Goal: Task Accomplishment & Management: Complete application form

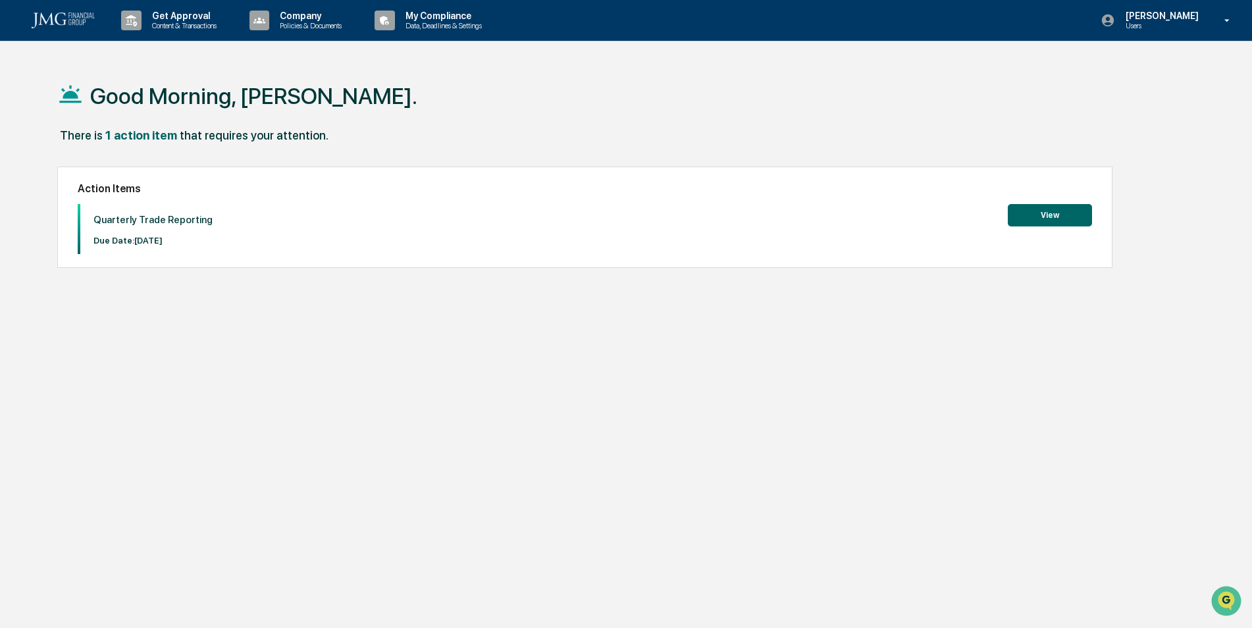
click at [1046, 215] on button "View" at bounding box center [1050, 215] width 84 height 22
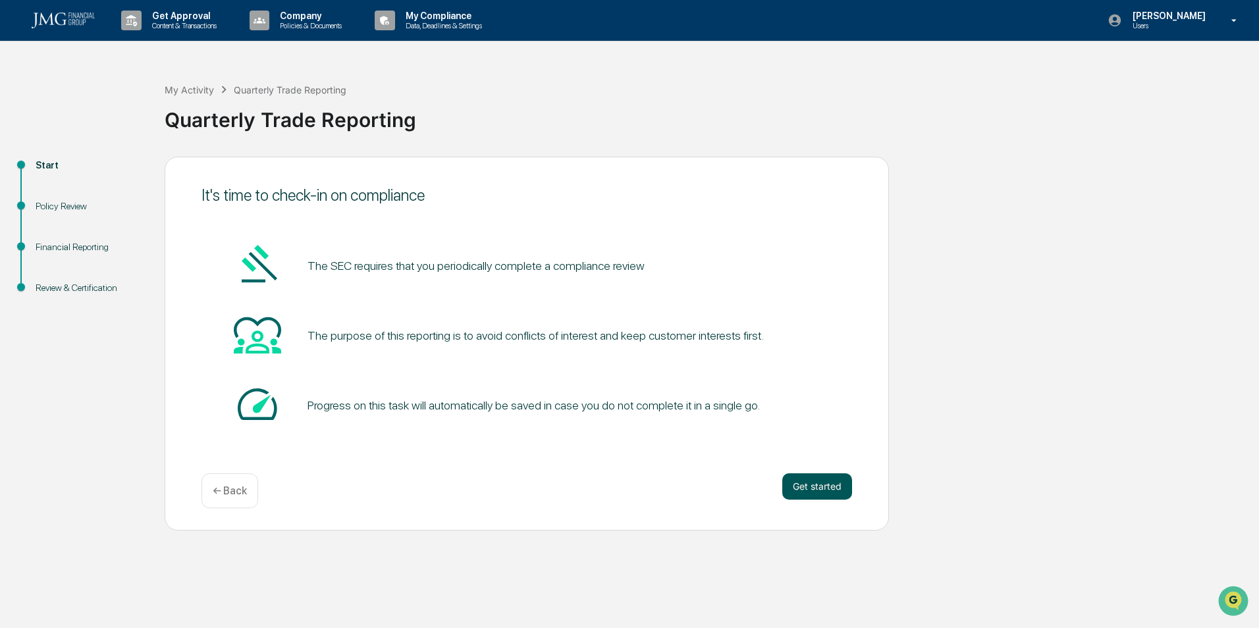
click at [836, 481] on button "Get started" at bounding box center [817, 486] width 70 height 26
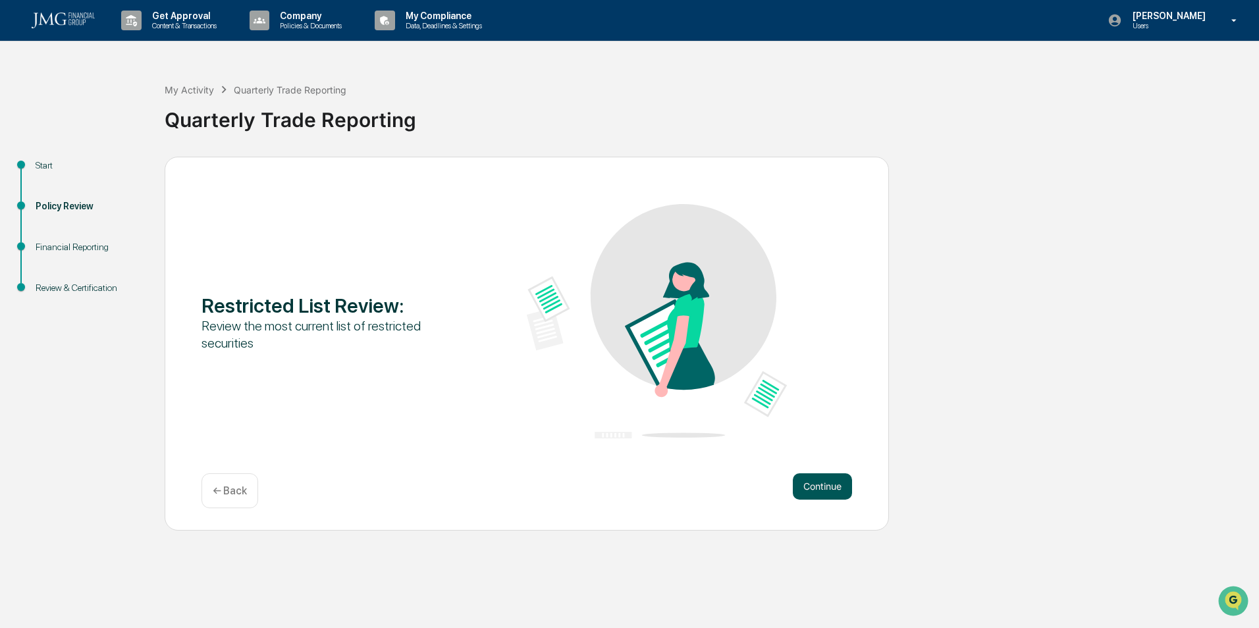
click at [820, 484] on button "Continue" at bounding box center [822, 486] width 59 height 26
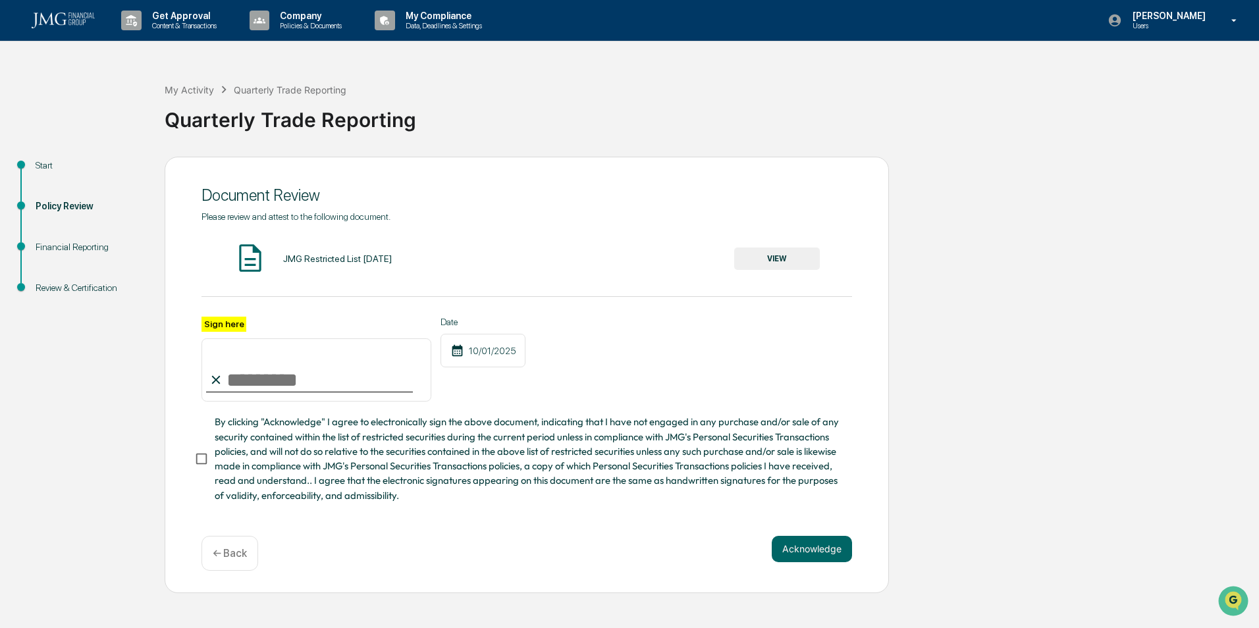
click at [238, 379] on input "Sign here" at bounding box center [316, 369] width 230 height 63
type input "**********"
click at [790, 545] on button "Acknowledge" at bounding box center [812, 549] width 80 height 26
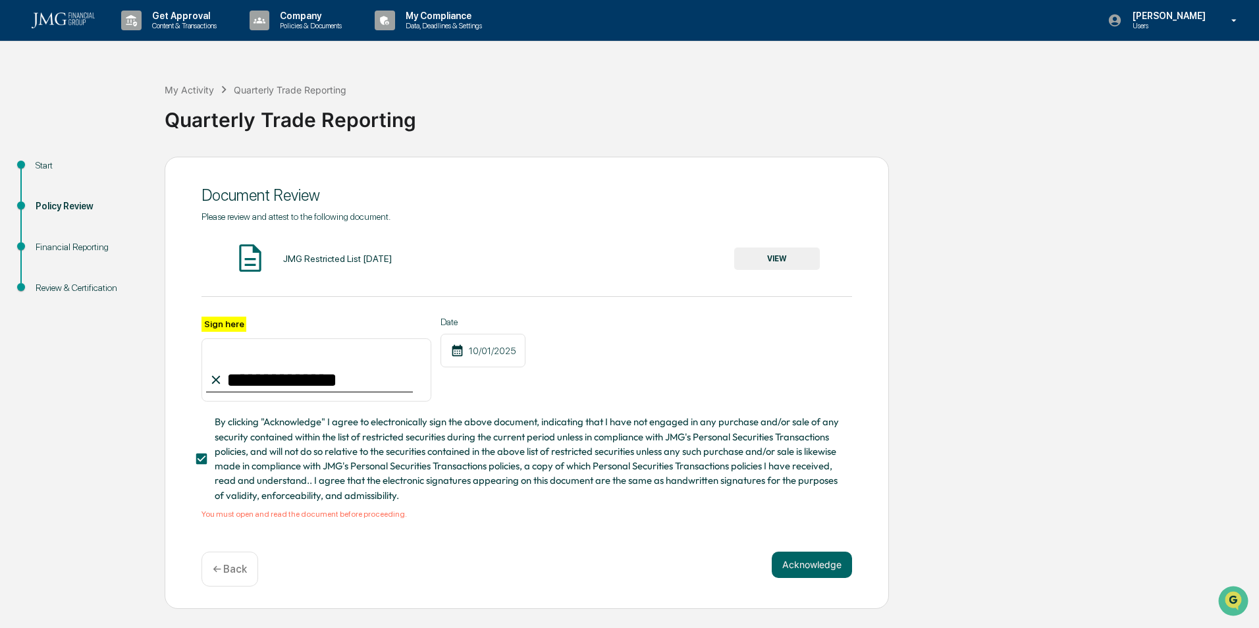
click at [382, 265] on div "JMG Restricted List [DATE] VIEW" at bounding box center [526, 259] width 651 height 35
click at [754, 255] on button "VIEW" at bounding box center [777, 259] width 86 height 22
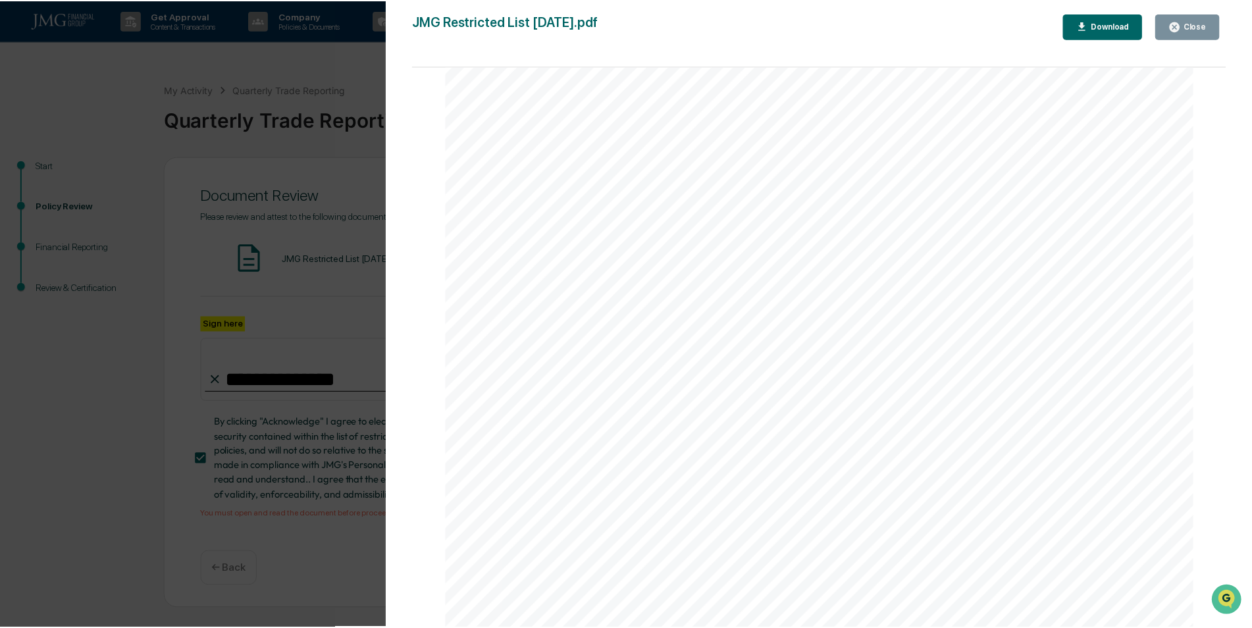
scroll to position [263, 0]
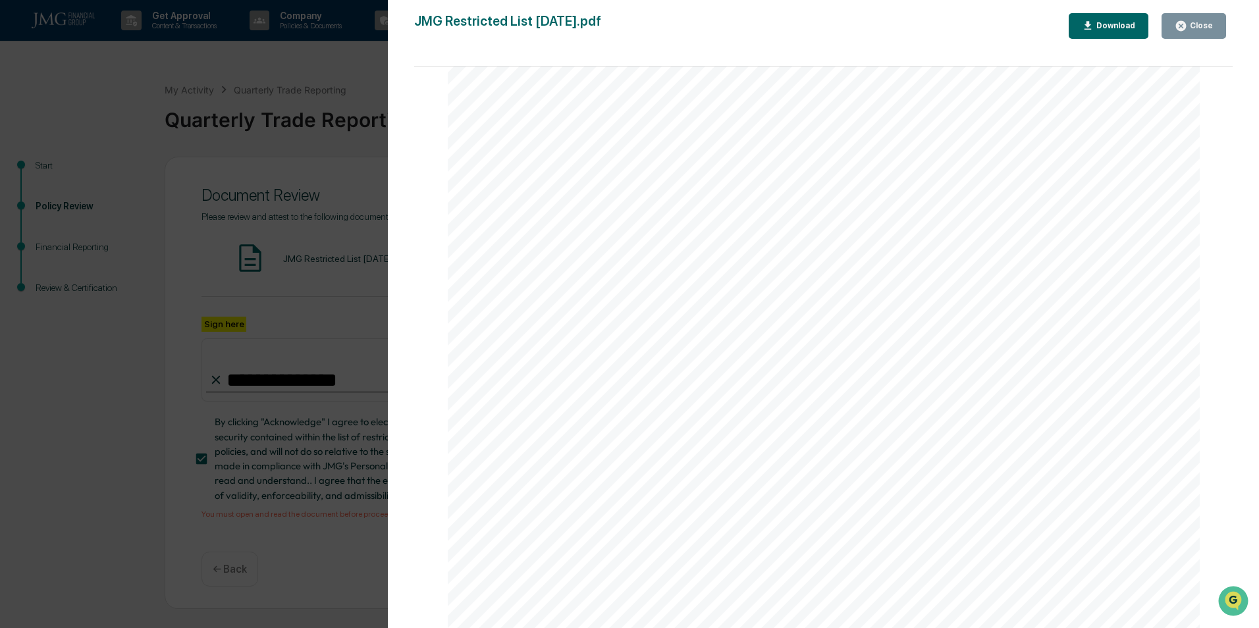
click at [292, 149] on div "Version History [DATE] 09:09 PM [PERSON_NAME] JMG Restricted List [DATE].pdf Cl…" at bounding box center [629, 314] width 1259 height 628
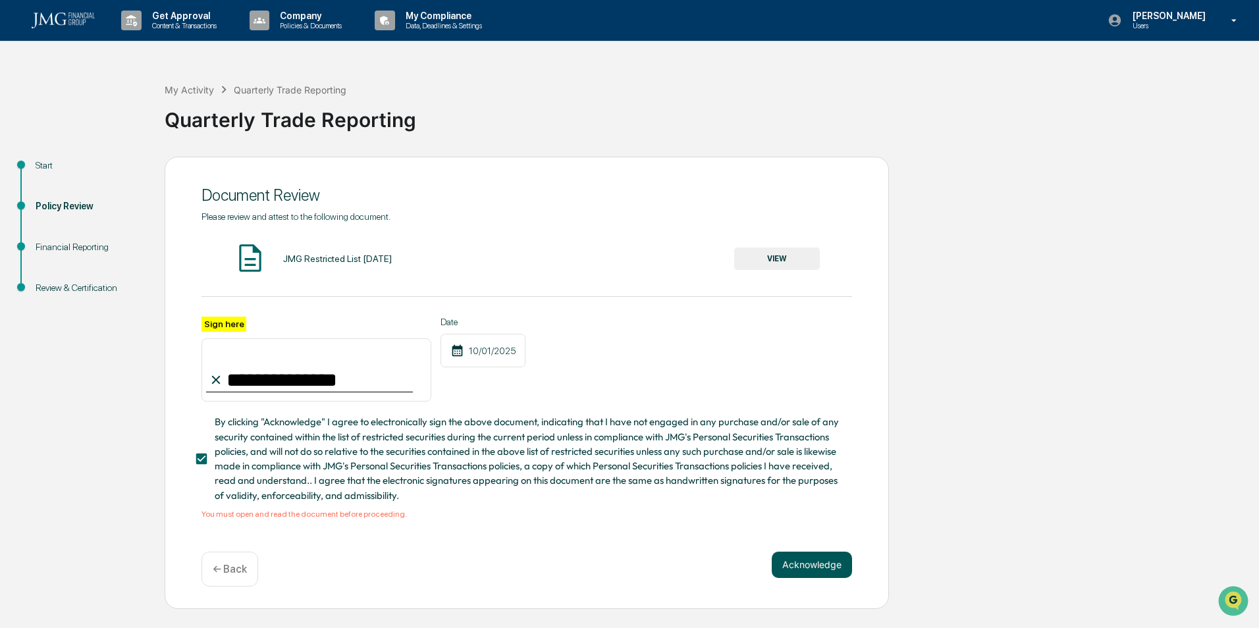
click at [807, 564] on button "Acknowledge" at bounding box center [812, 565] width 80 height 26
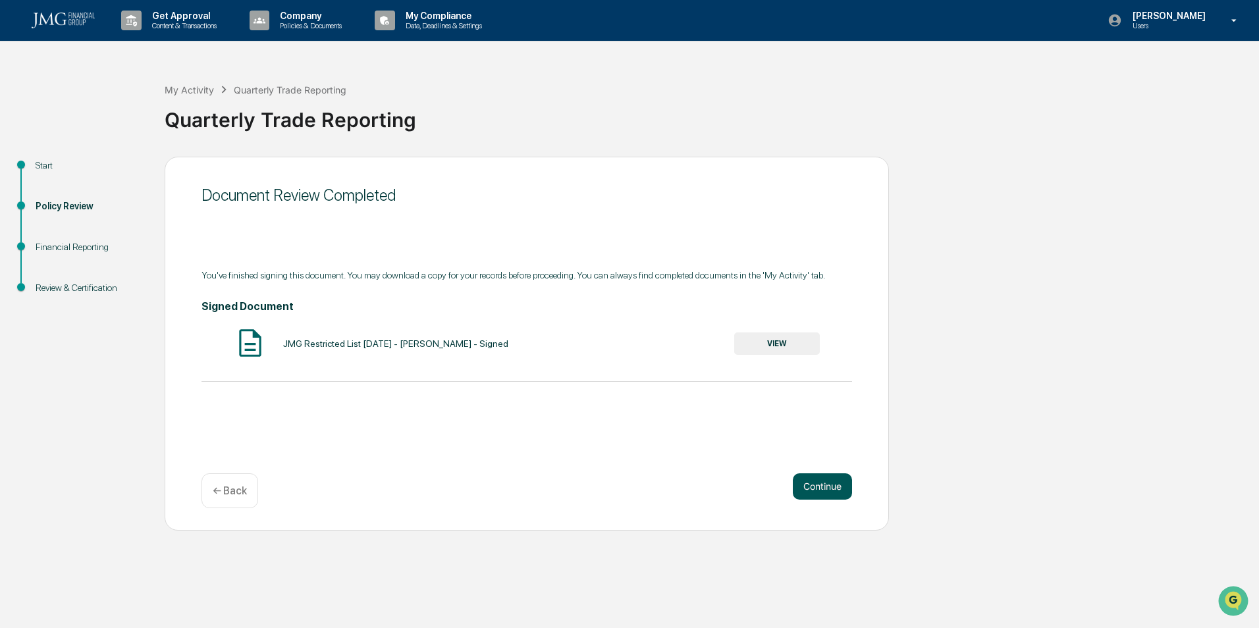
click at [834, 481] on button "Continue" at bounding box center [822, 486] width 59 height 26
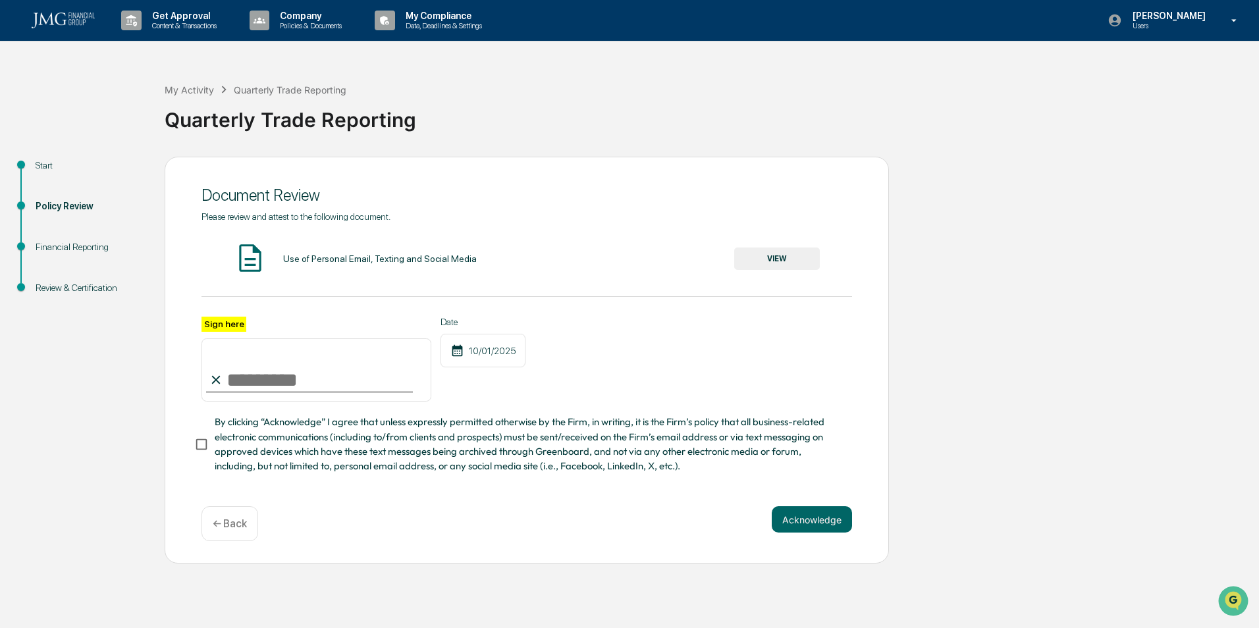
click at [766, 261] on button "VIEW" at bounding box center [777, 259] width 86 height 22
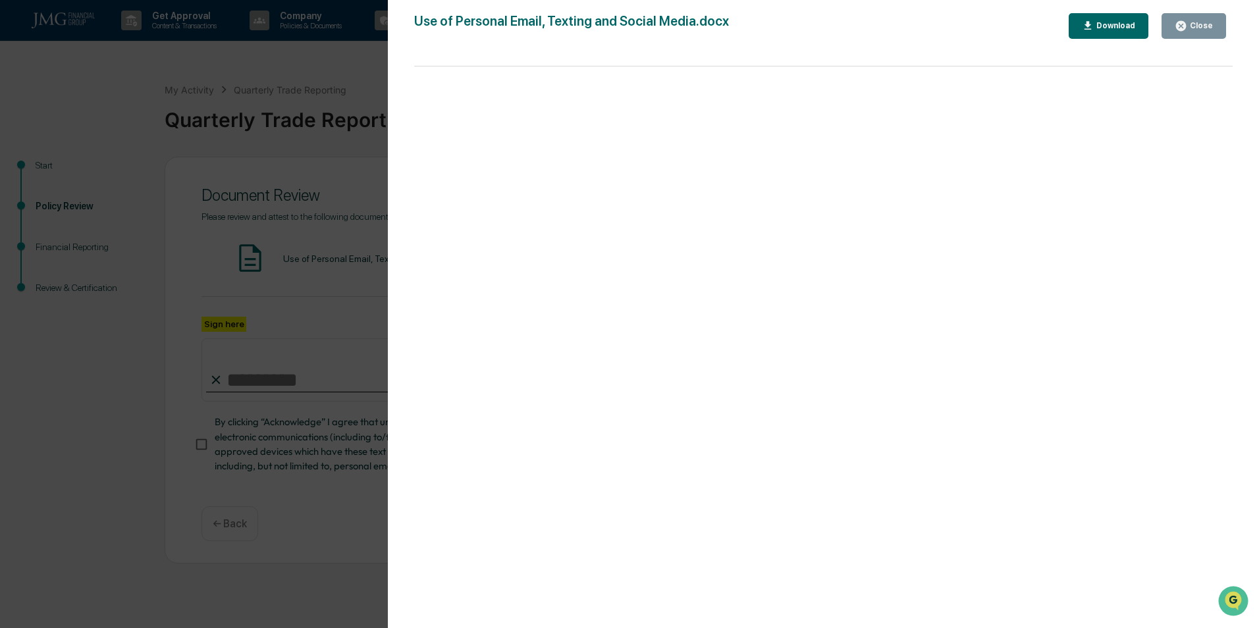
click at [331, 237] on div "Version History [DATE] 05:53 PM [PERSON_NAME] [PERSON_NAME] Use of Personal Ema…" at bounding box center [629, 314] width 1259 height 628
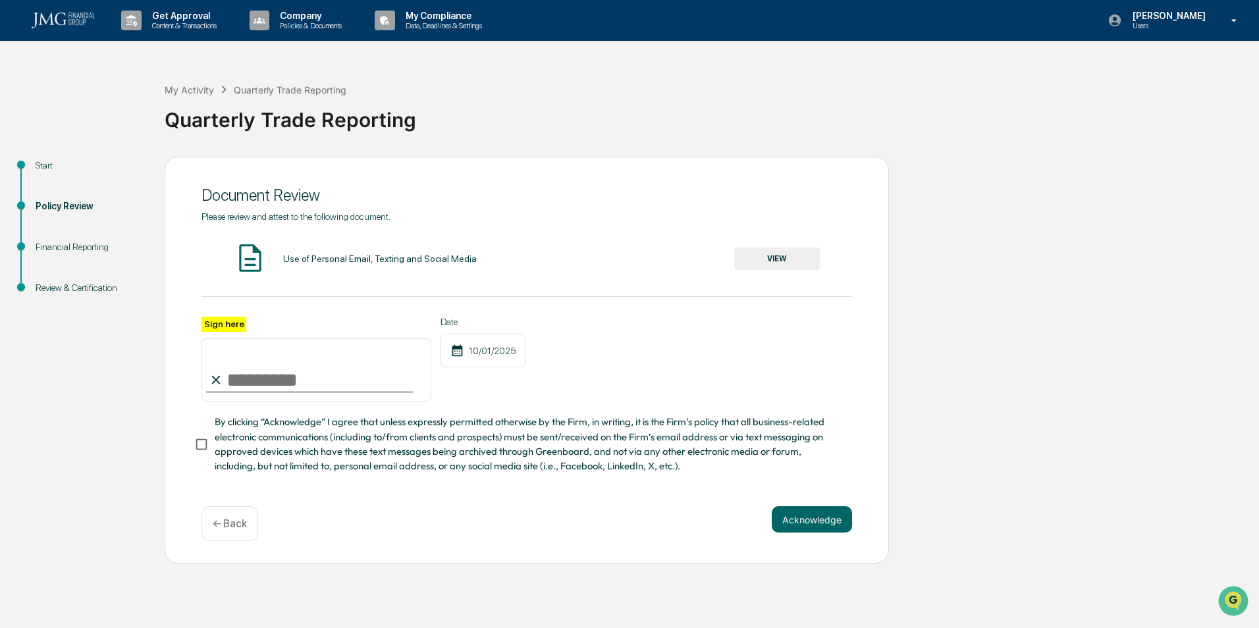
click at [298, 382] on input "Sign here" at bounding box center [316, 369] width 230 height 63
type input "**********"
click at [800, 531] on button "Acknowledge" at bounding box center [812, 519] width 80 height 26
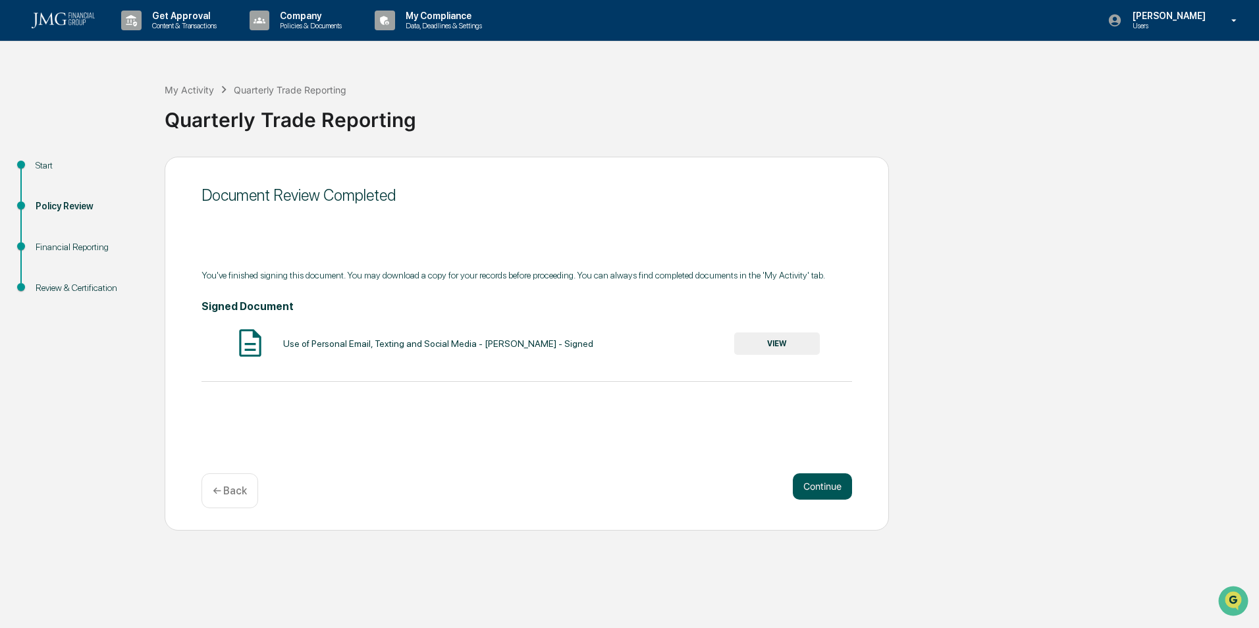
click at [835, 487] on button "Continue" at bounding box center [822, 486] width 59 height 26
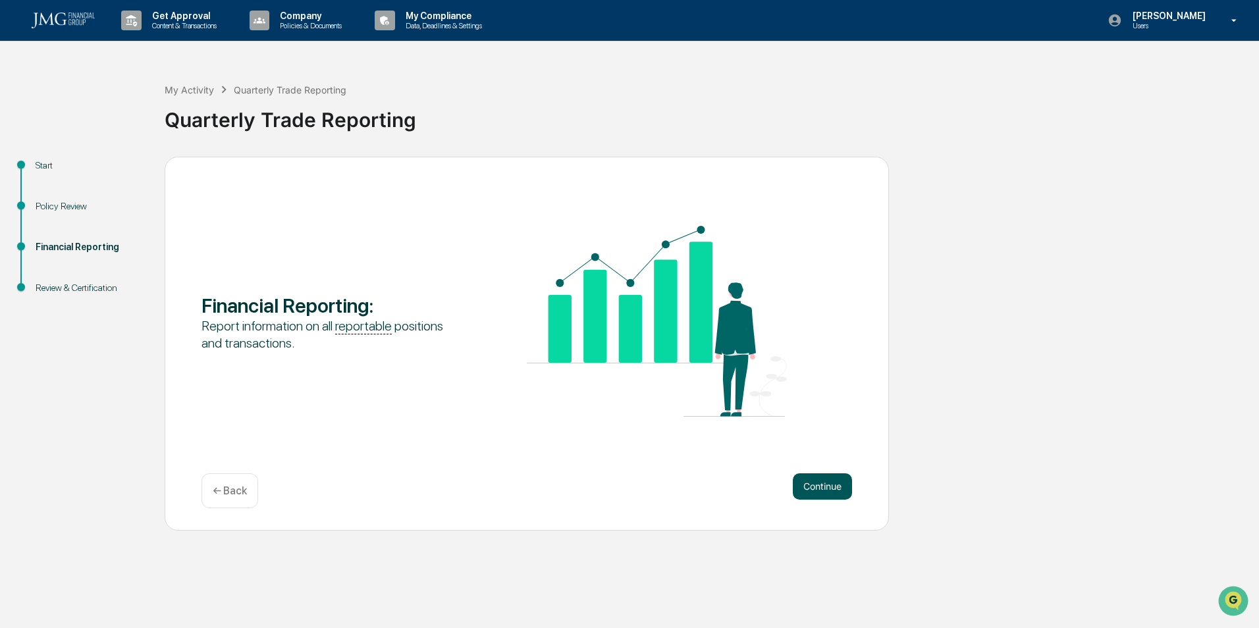
click at [827, 486] on button "Continue" at bounding box center [822, 486] width 59 height 26
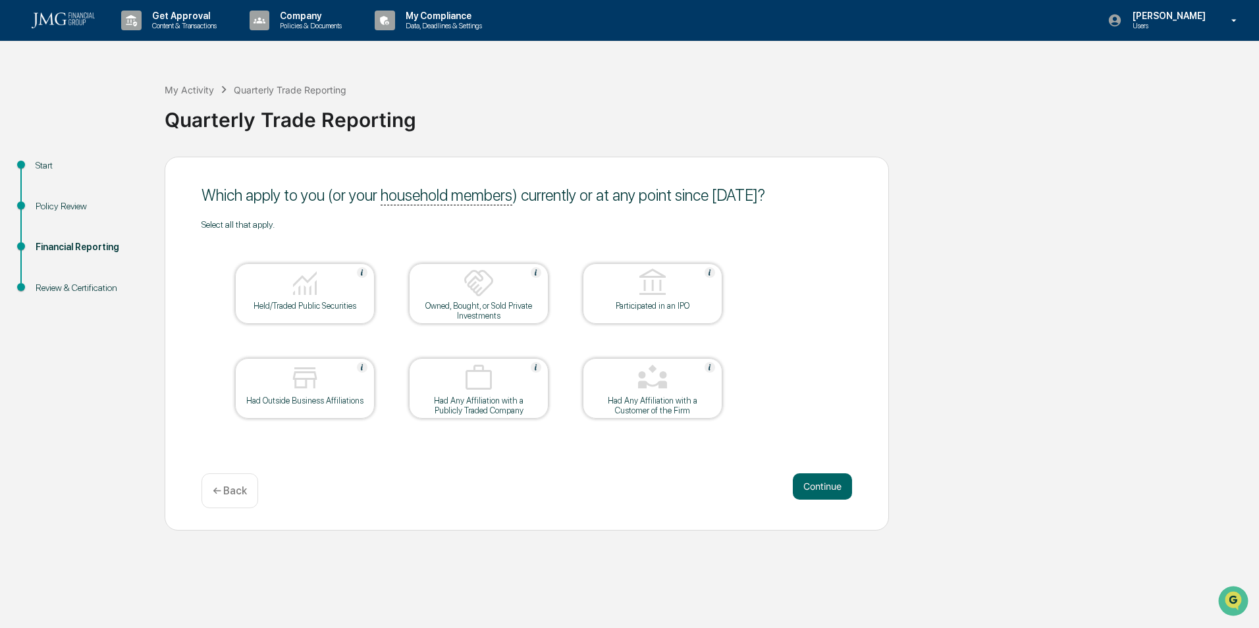
click at [472, 478] on div "Continue ← Back" at bounding box center [526, 490] width 651 height 35
click at [317, 301] on div "Held/Traded Public Securities" at bounding box center [305, 306] width 119 height 10
click at [443, 304] on div "Owned, Bought, or Sold Private Investments" at bounding box center [478, 311] width 119 height 20
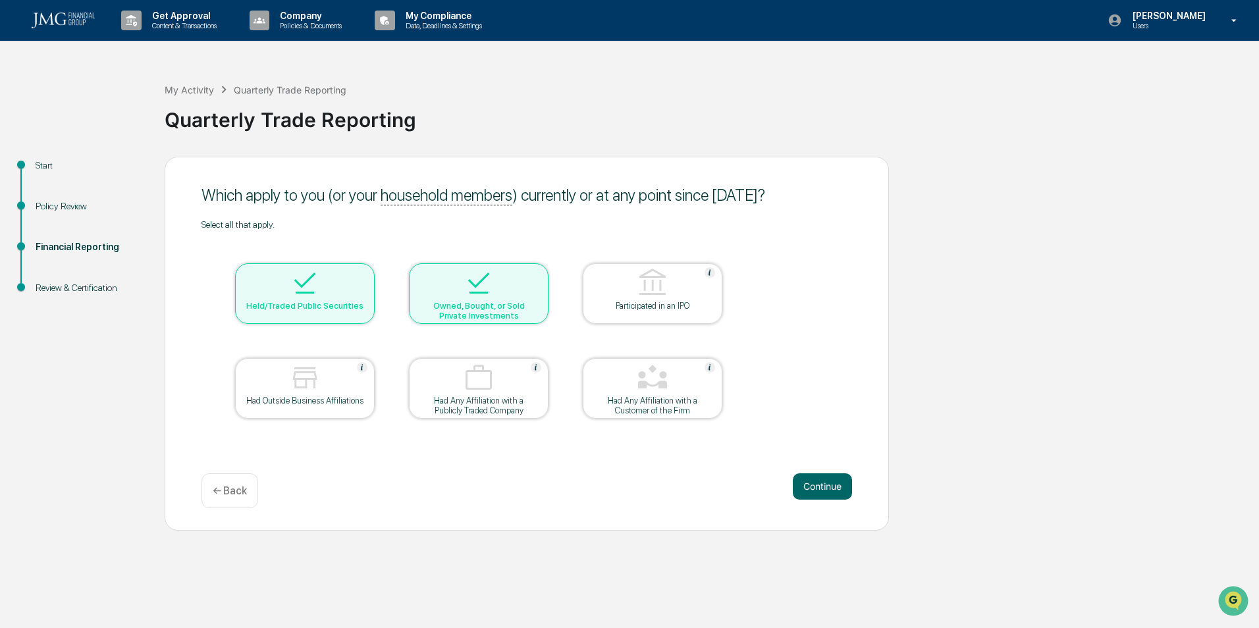
click at [443, 304] on div "Owned, Bought, or Sold Private Investments" at bounding box center [478, 311] width 119 height 20
click at [836, 492] on button "Continue" at bounding box center [822, 486] width 59 height 26
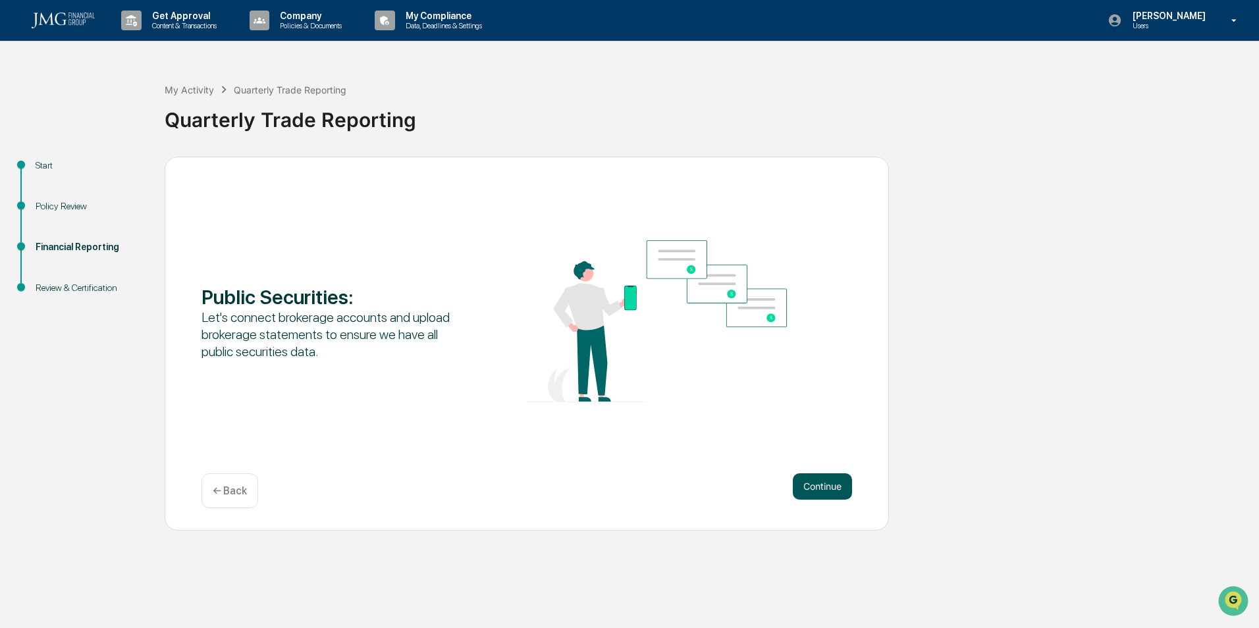
click at [818, 483] on button "Continue" at bounding box center [822, 486] width 59 height 26
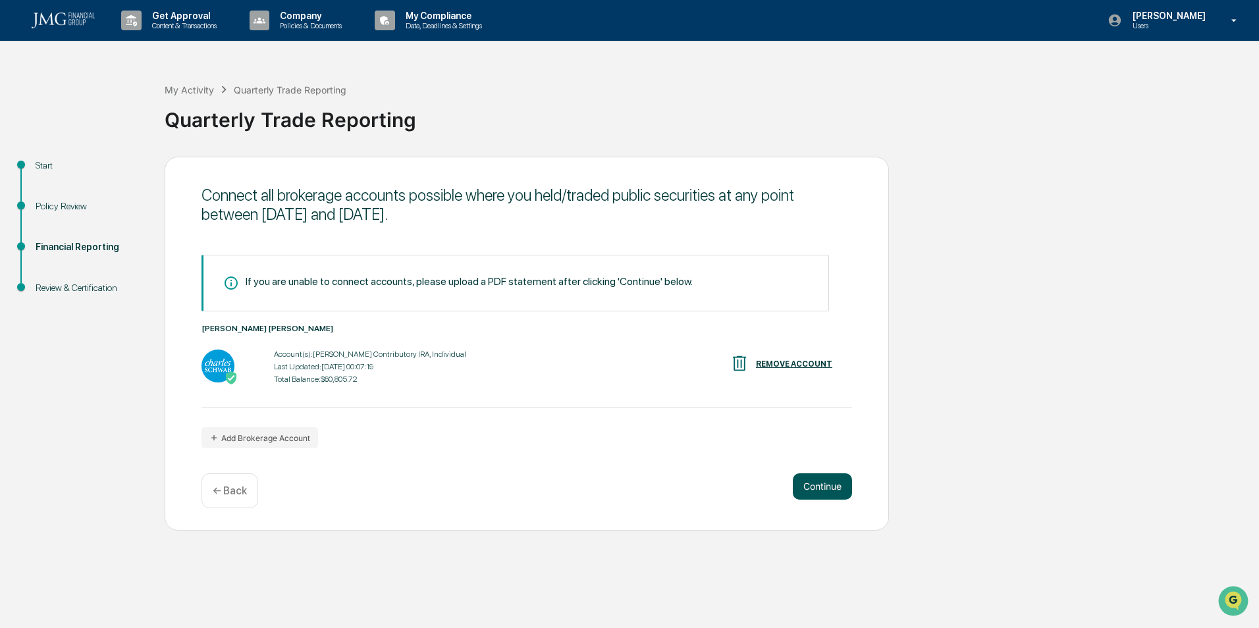
click at [827, 487] on button "Continue" at bounding box center [822, 486] width 59 height 26
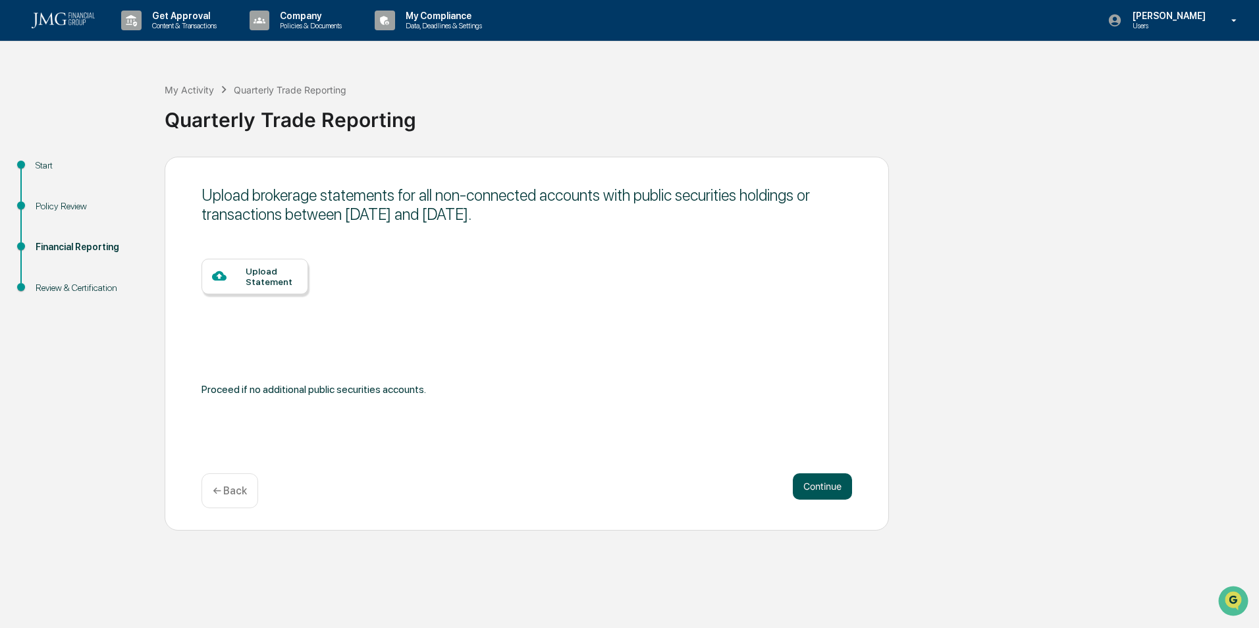
click at [832, 483] on button "Continue" at bounding box center [822, 486] width 59 height 26
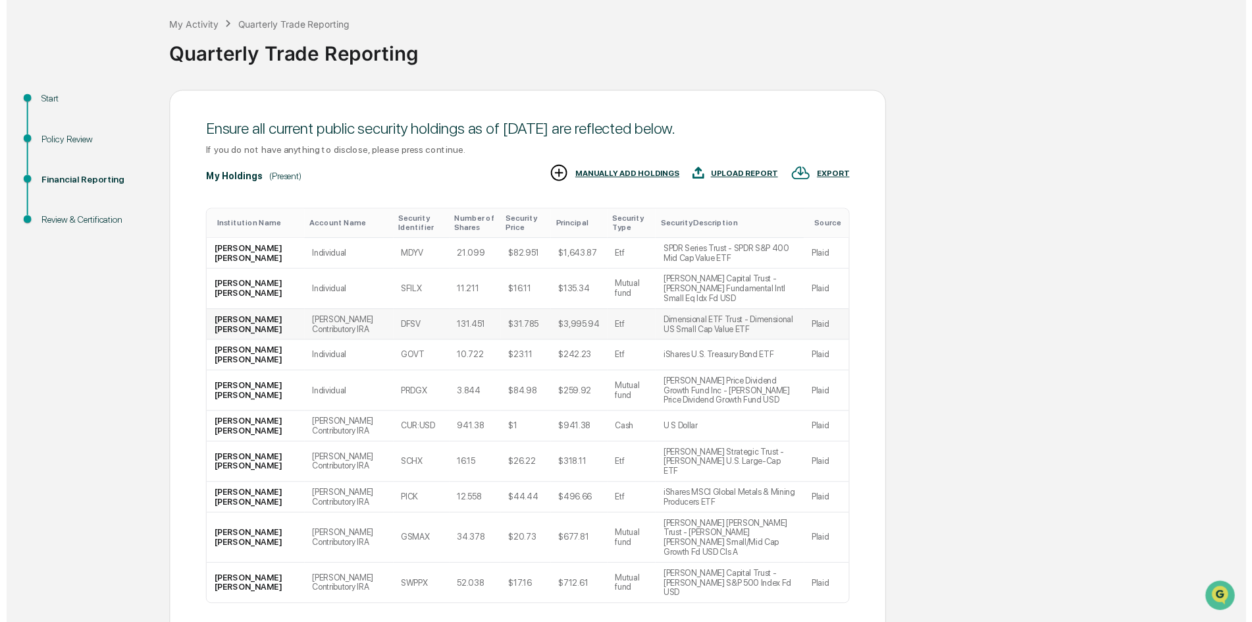
scroll to position [102, 0]
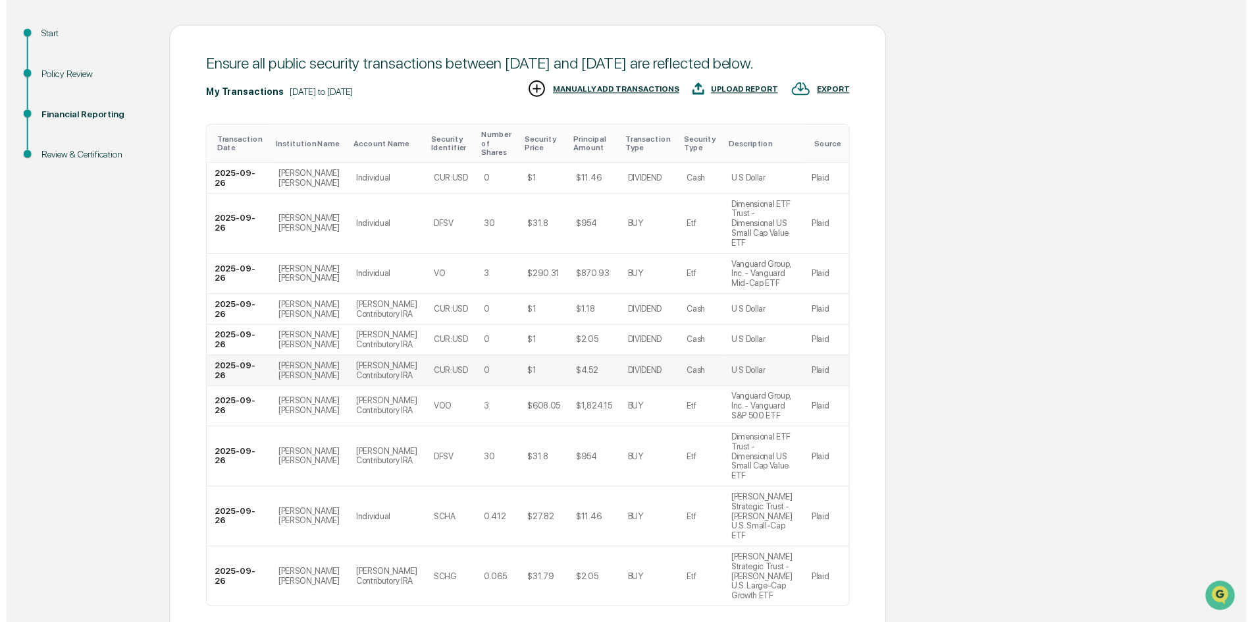
scroll to position [181, 0]
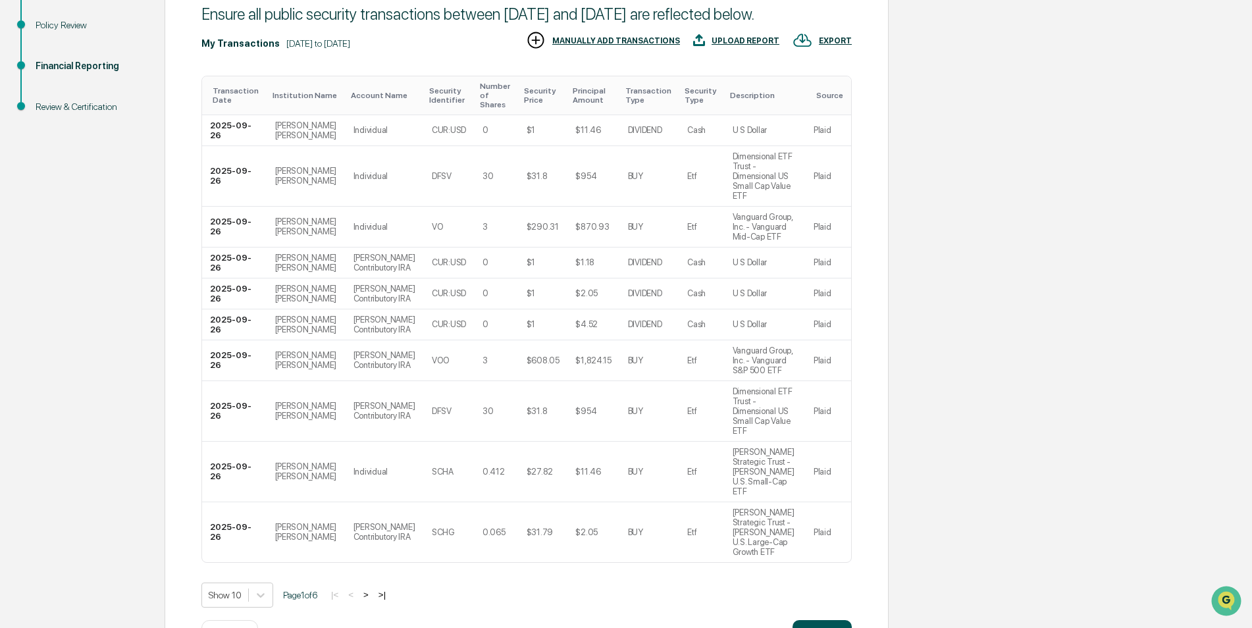
click at [818, 620] on button "Continue" at bounding box center [822, 633] width 59 height 26
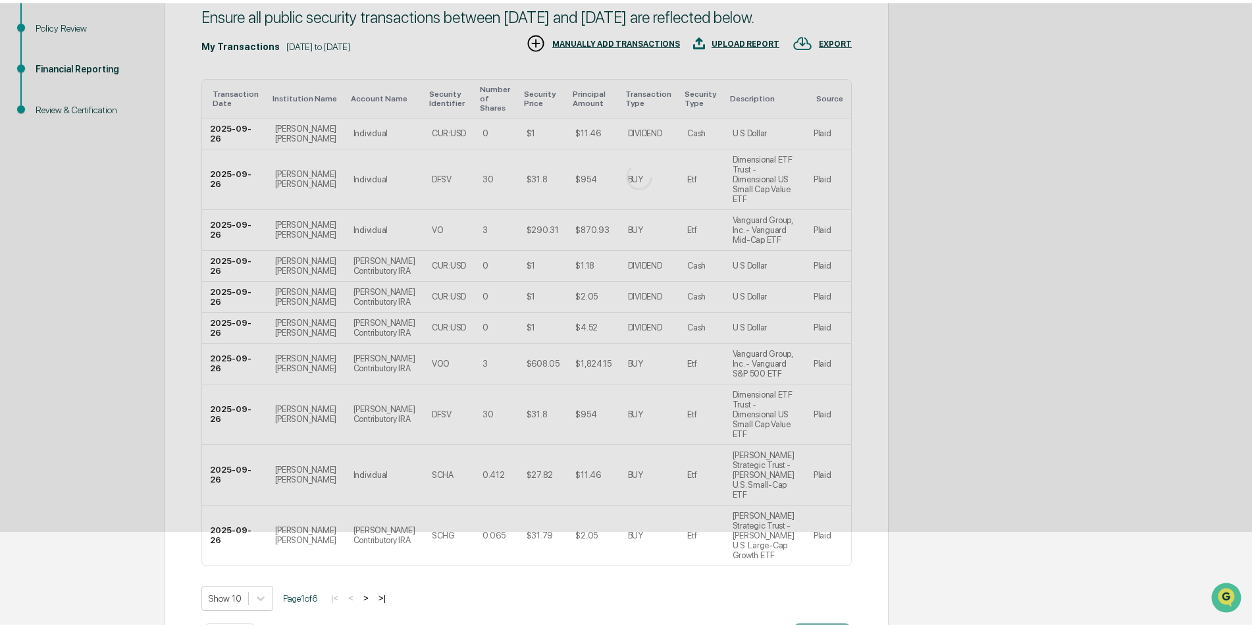
scroll to position [0, 0]
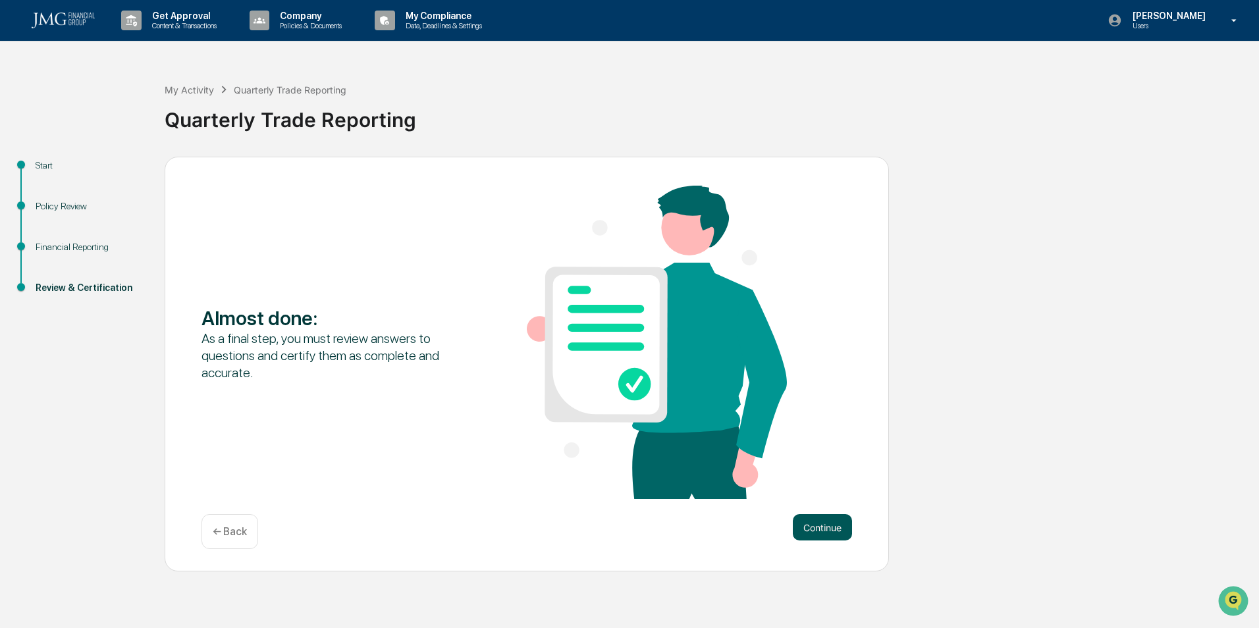
click at [839, 529] on button "Continue" at bounding box center [822, 527] width 59 height 26
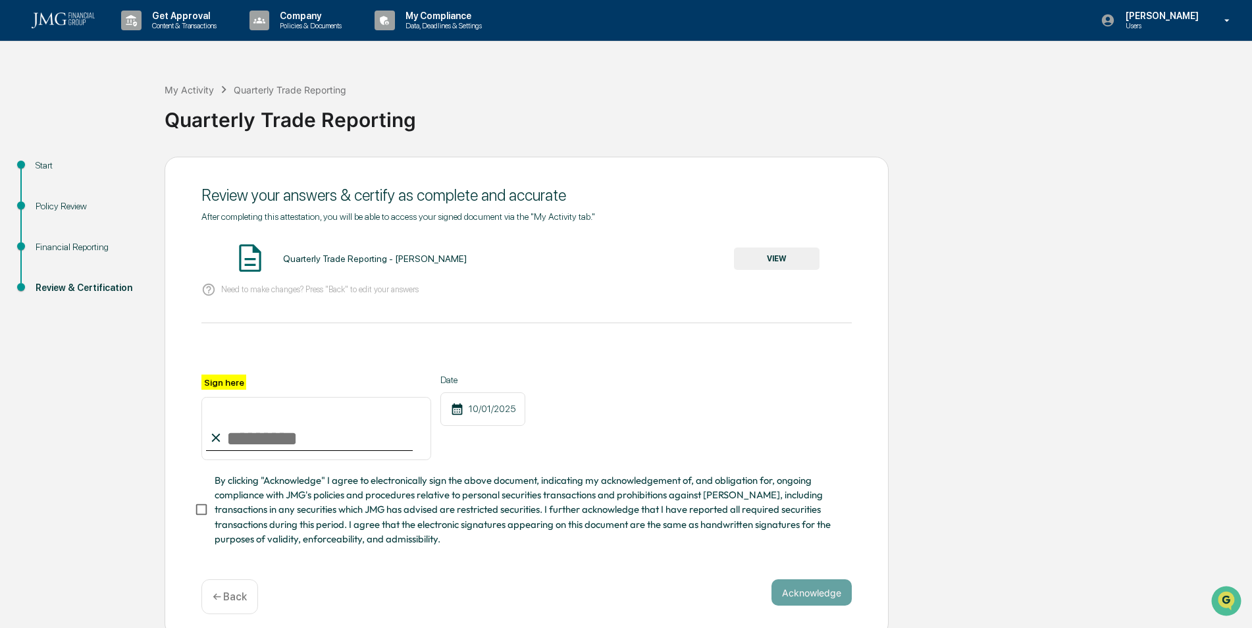
click at [786, 253] on button "VIEW" at bounding box center [777, 259] width 86 height 22
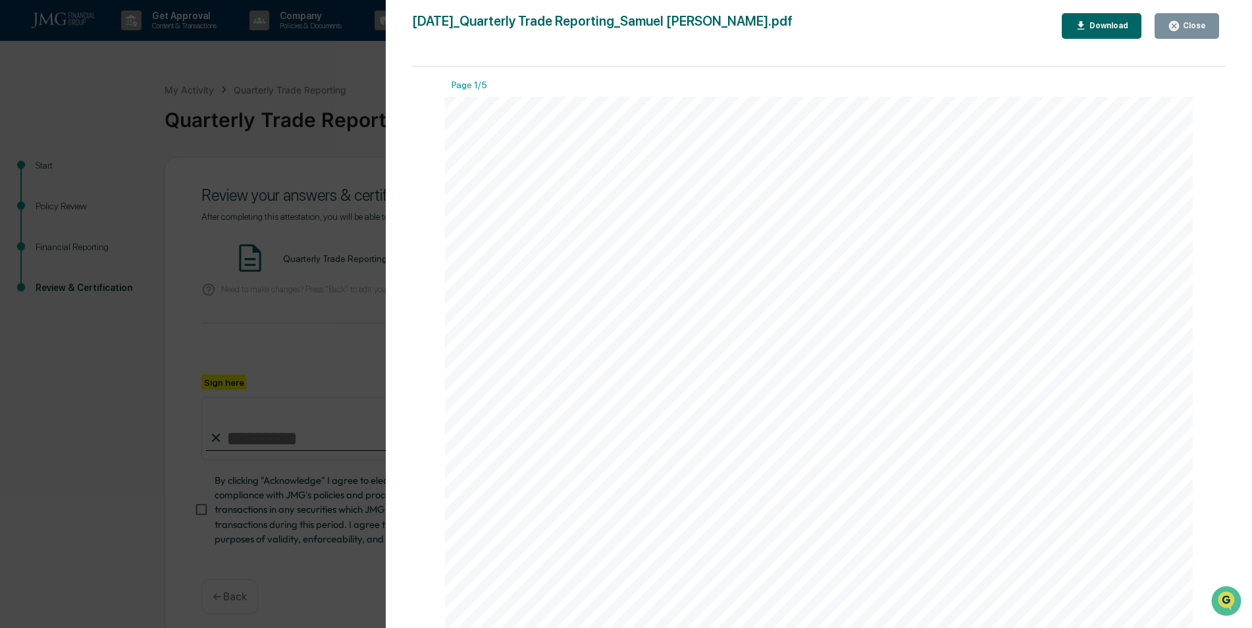
click at [317, 250] on div "Version History [DATE] 03:15 PM [PERSON_NAME] [DATE]_Quarterly Trade [PERSON_NA…" at bounding box center [626, 314] width 1252 height 628
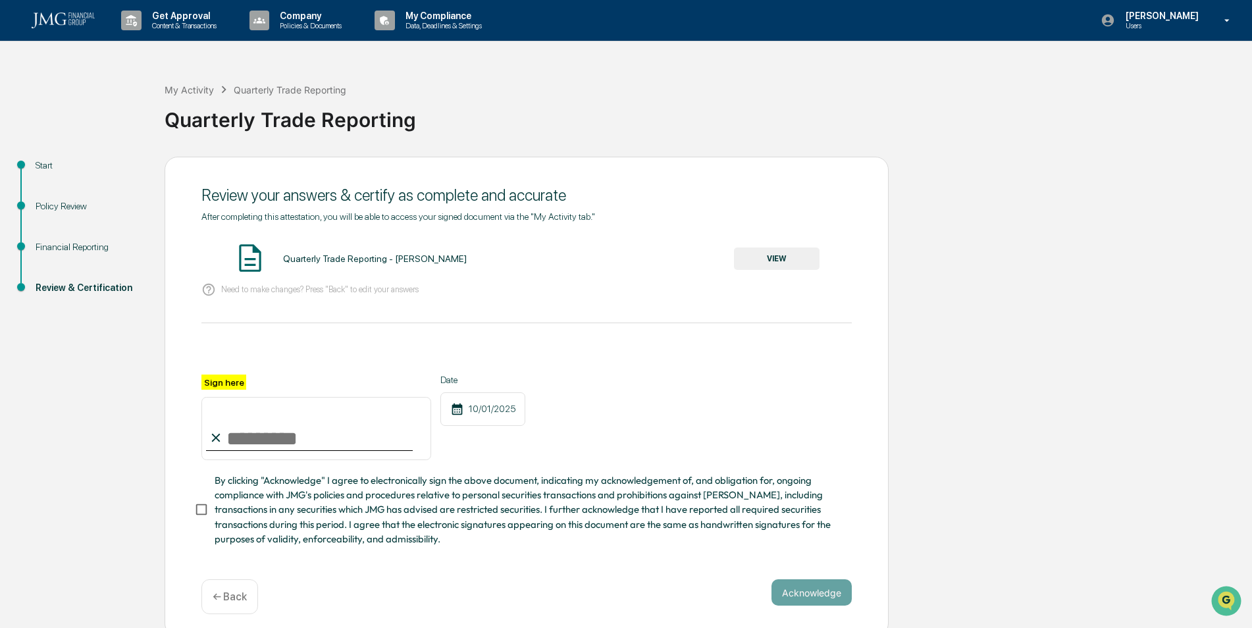
click at [303, 417] on input "Sign here" at bounding box center [316, 428] width 230 height 63
type input "**********"
click at [828, 604] on button "Acknowledge" at bounding box center [812, 592] width 80 height 26
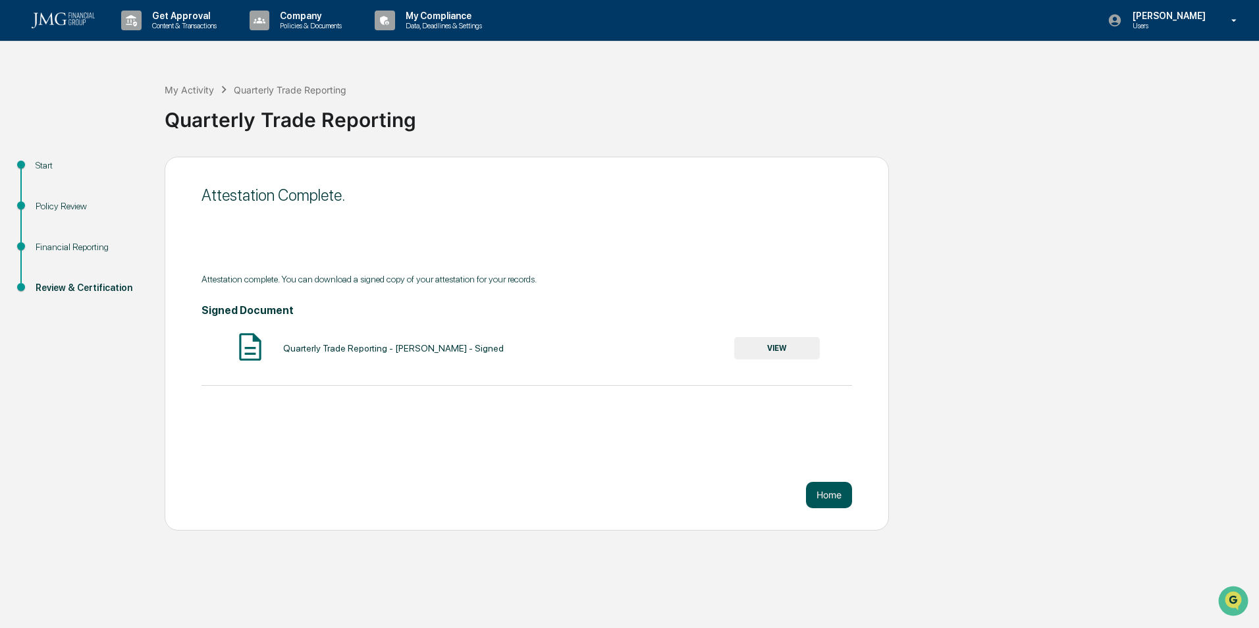
click at [832, 493] on button "Home" at bounding box center [829, 495] width 46 height 26
